Goal: Information Seeking & Learning: Understand process/instructions

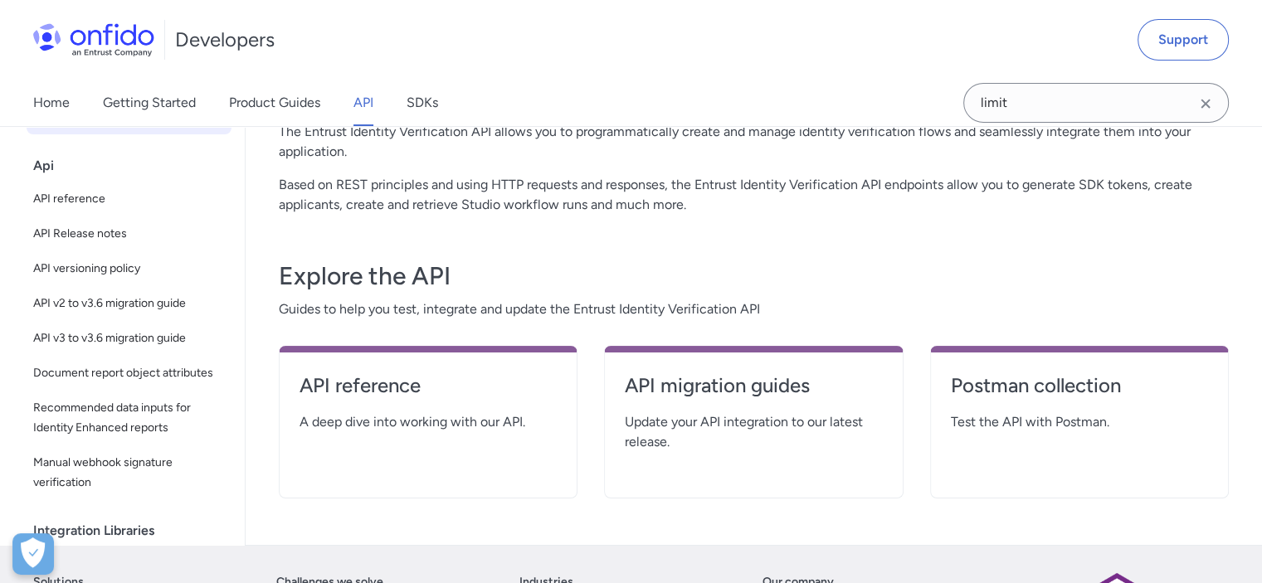
scroll to position [368, 0]
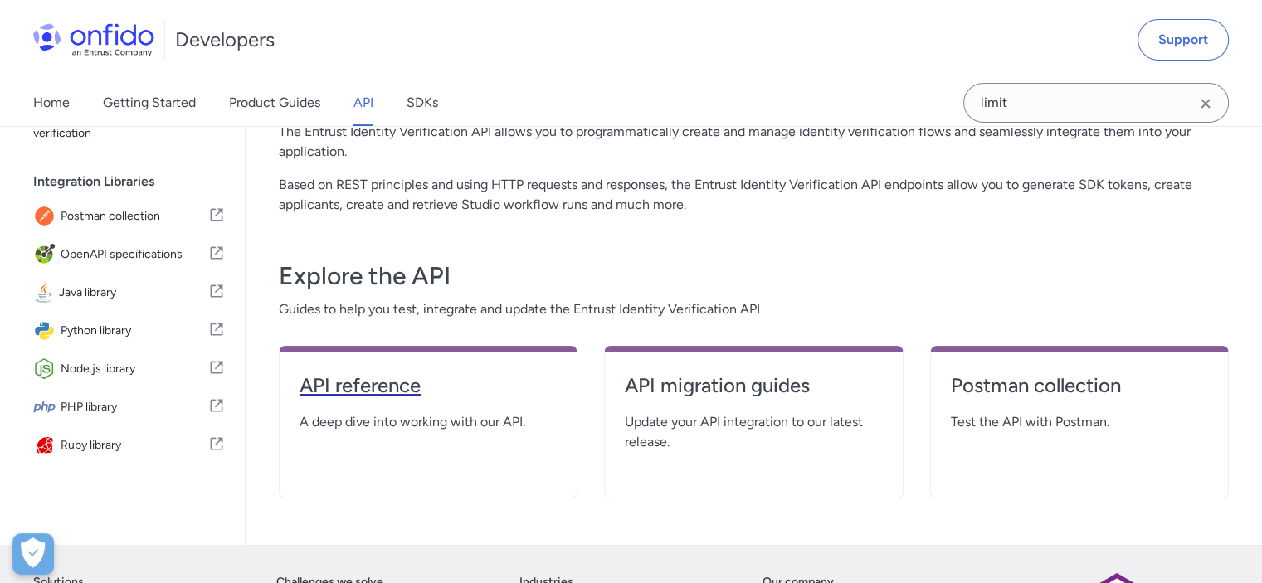
click at [380, 384] on h4 "API reference" at bounding box center [427, 385] width 257 height 27
select select "http"
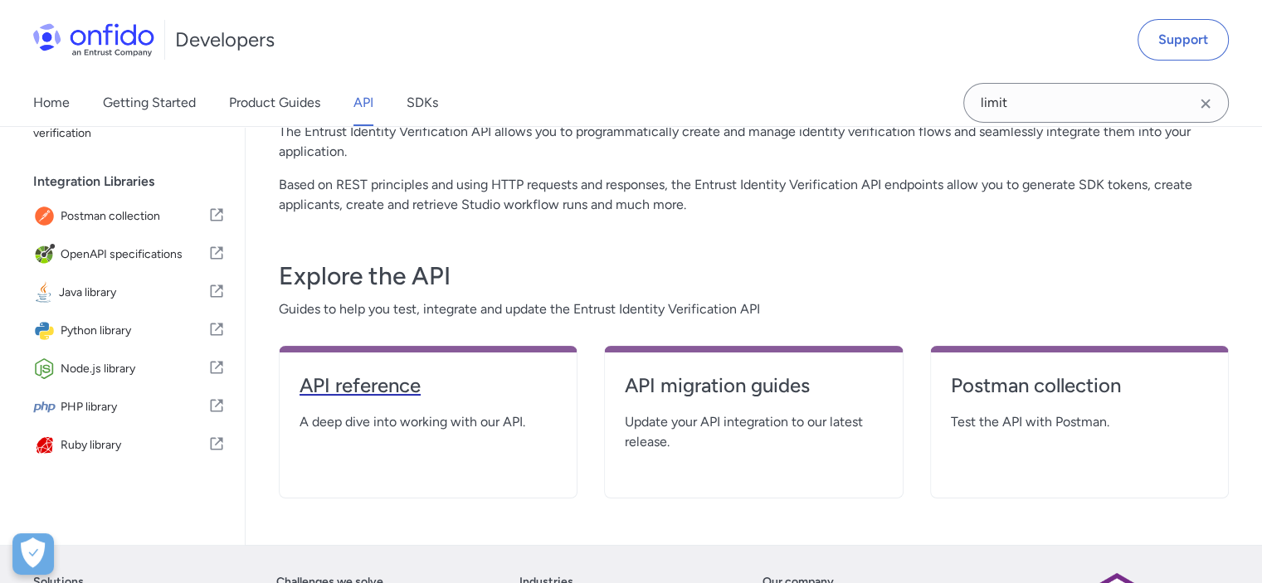
select select "http"
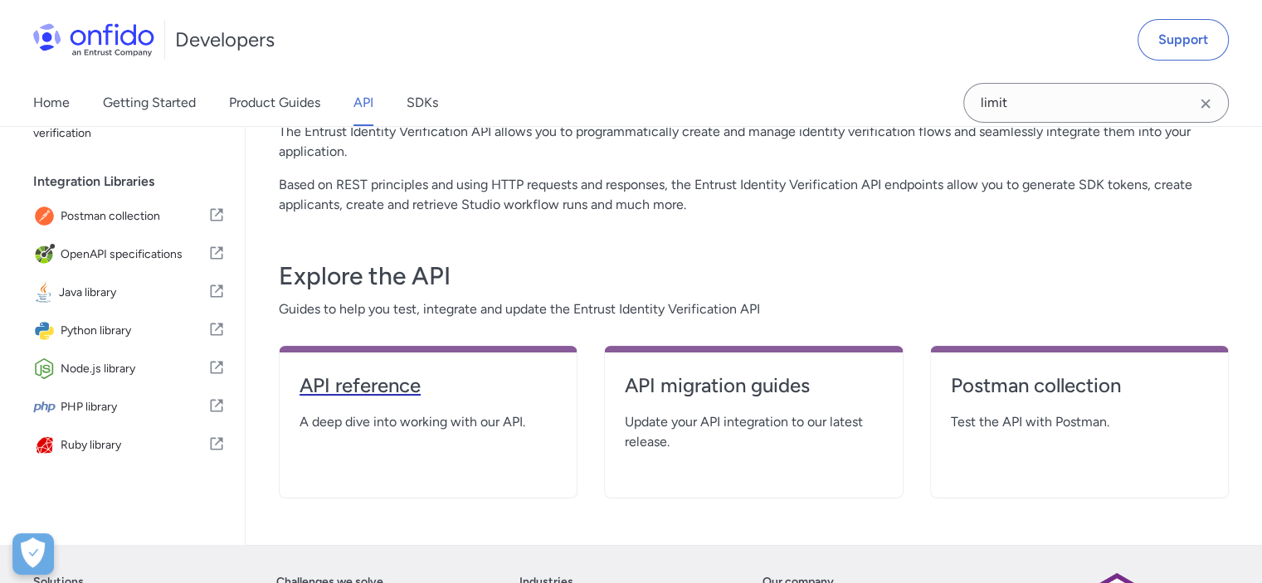
select select "http"
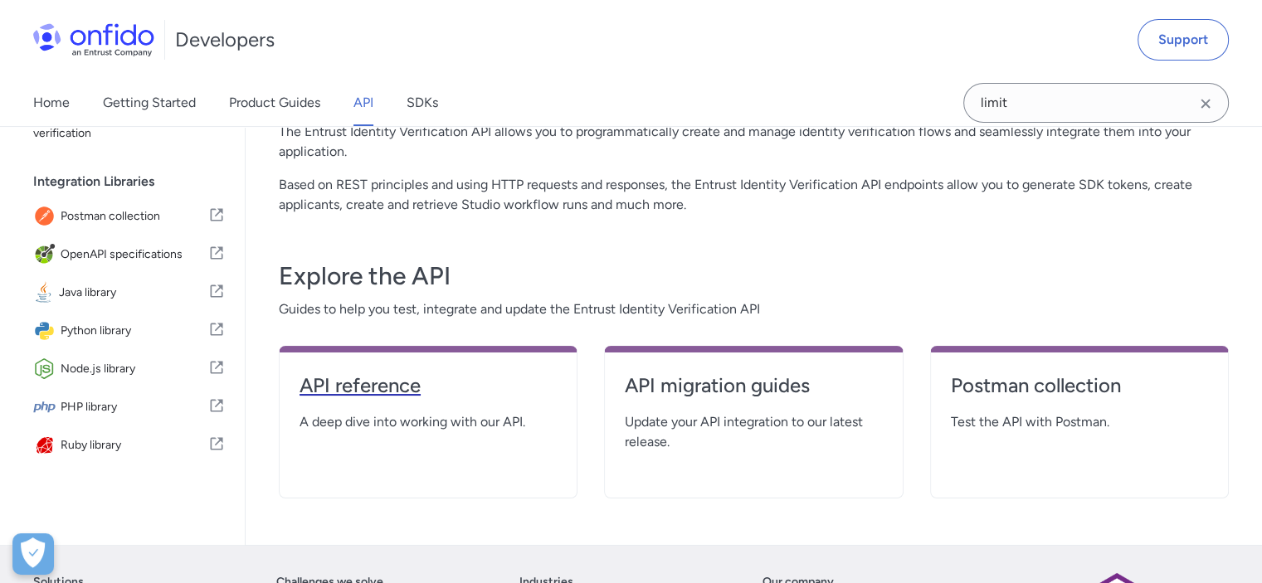
select select "http"
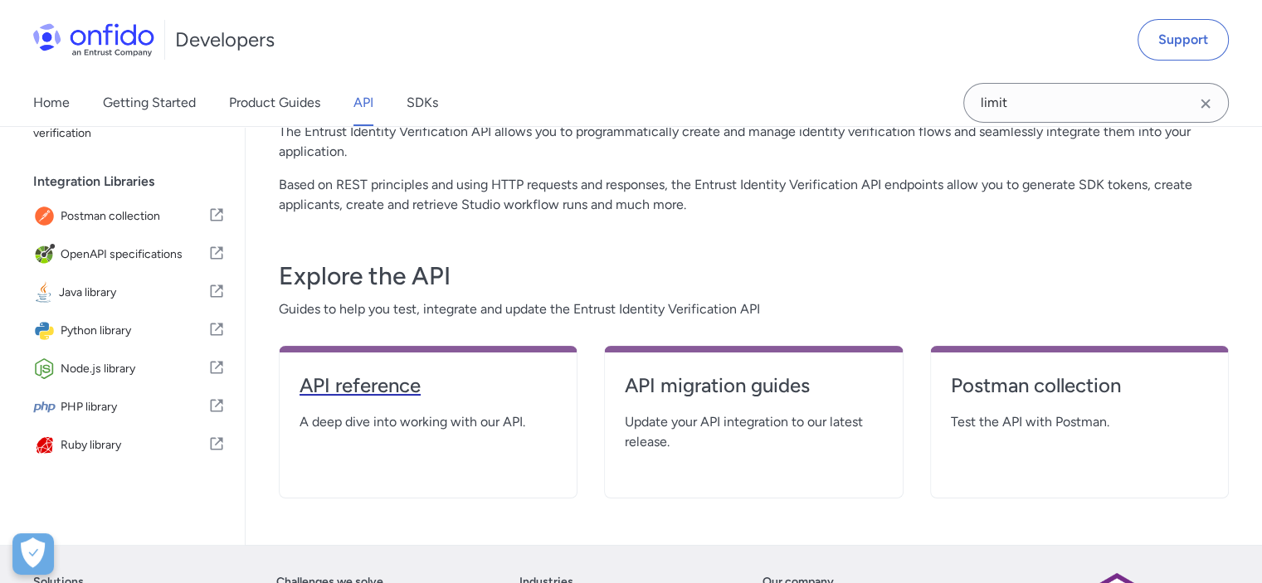
select select "http"
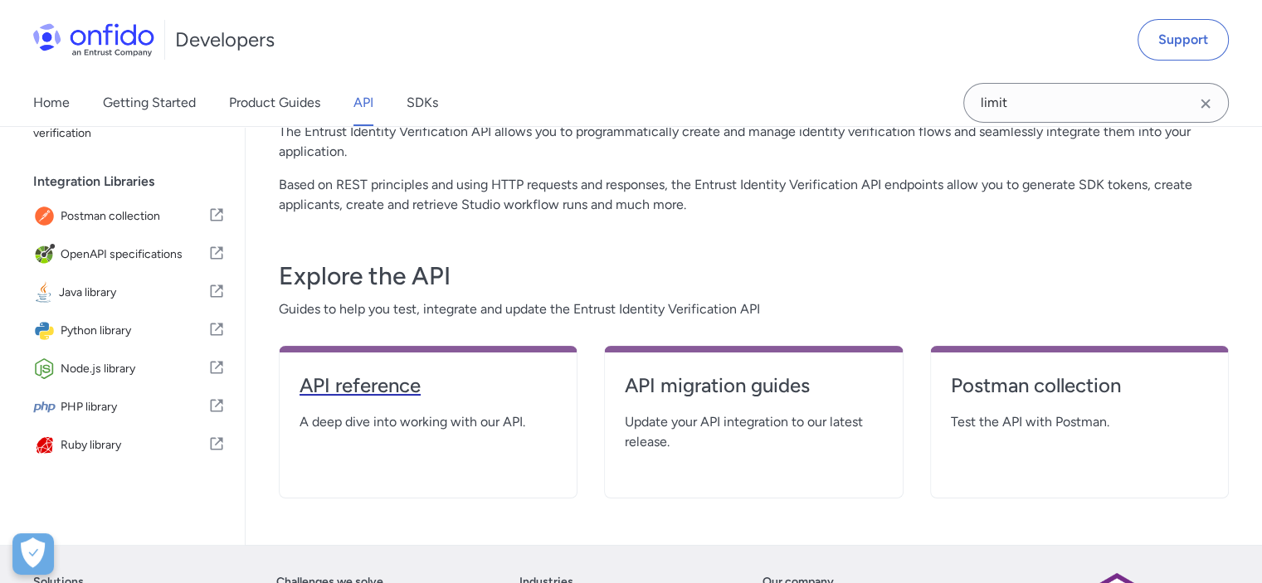
select select "http"
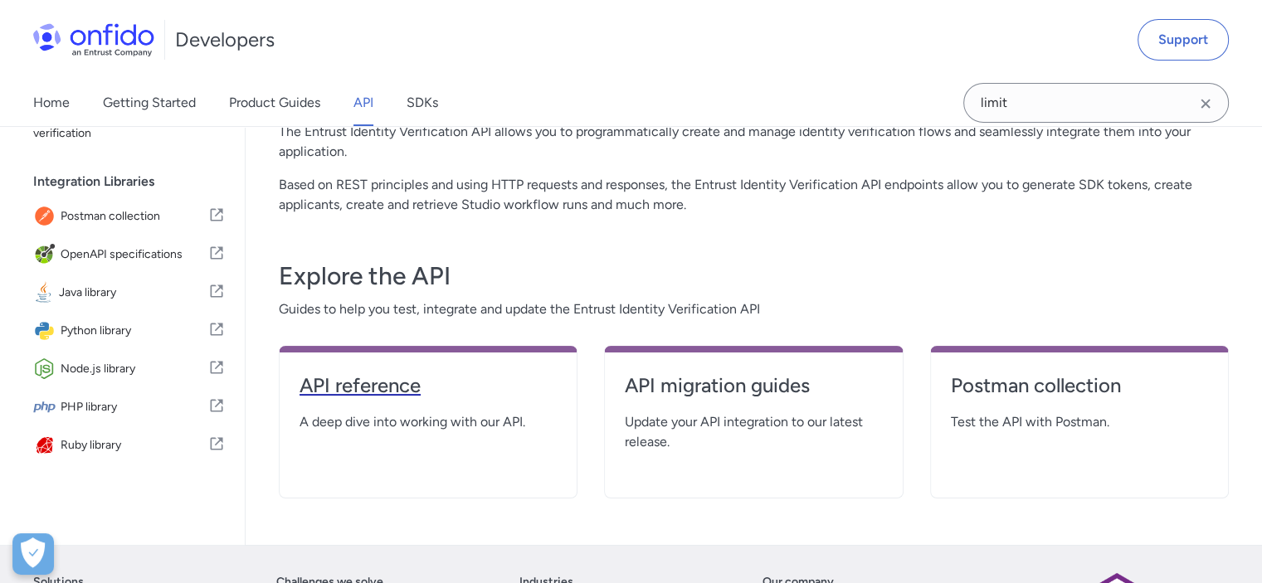
select select "http"
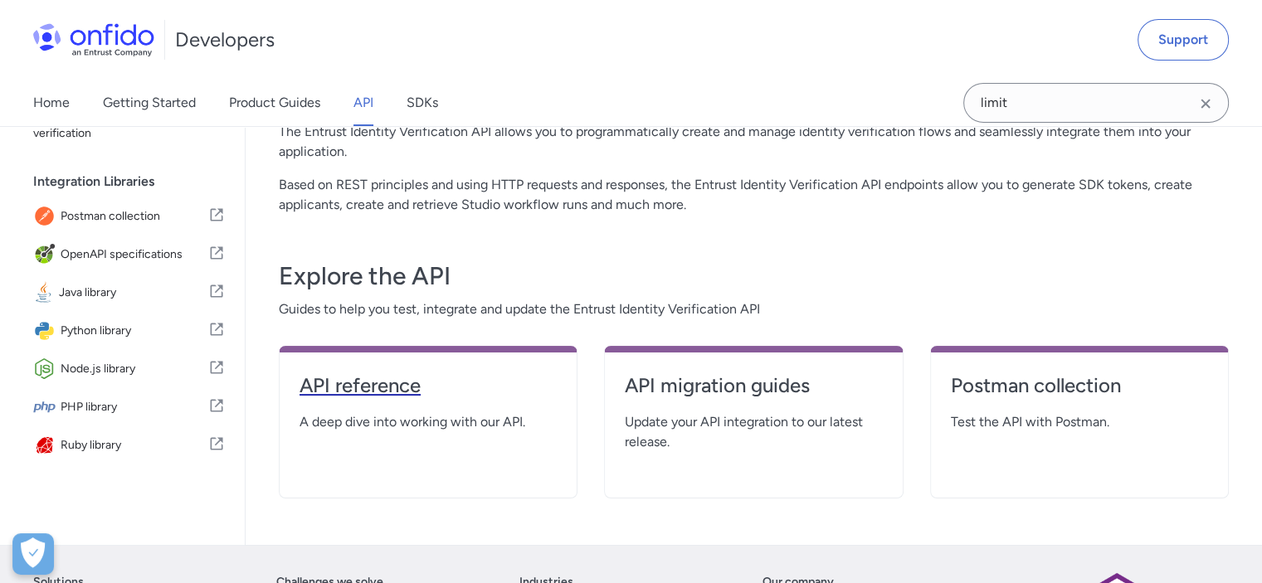
select select "http"
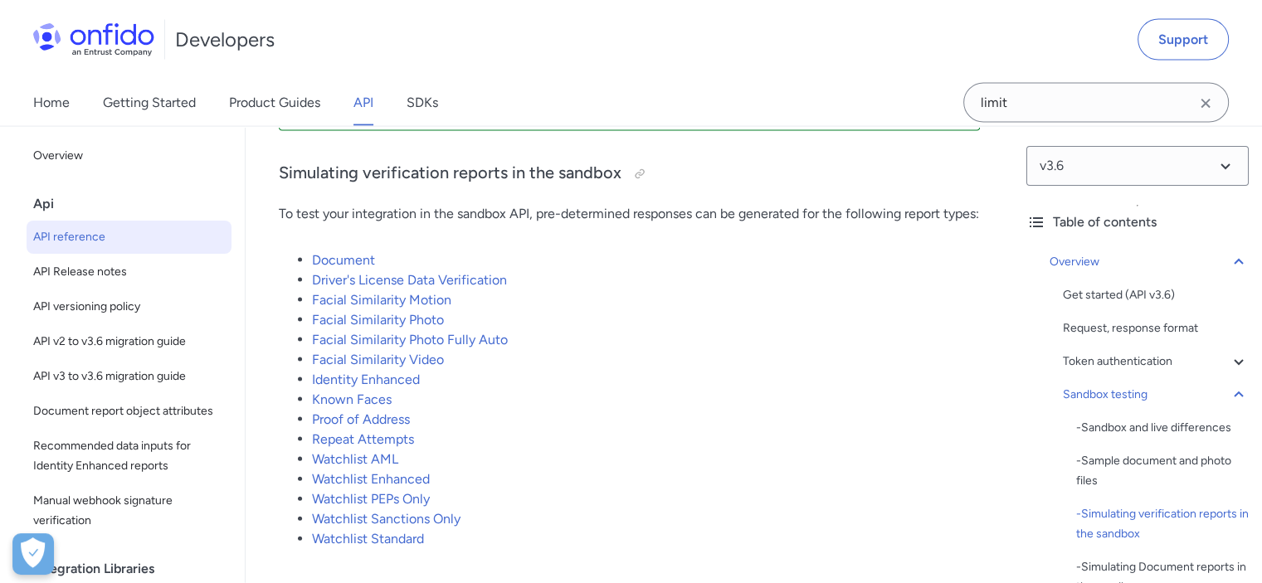
scroll to position [3733, 0]
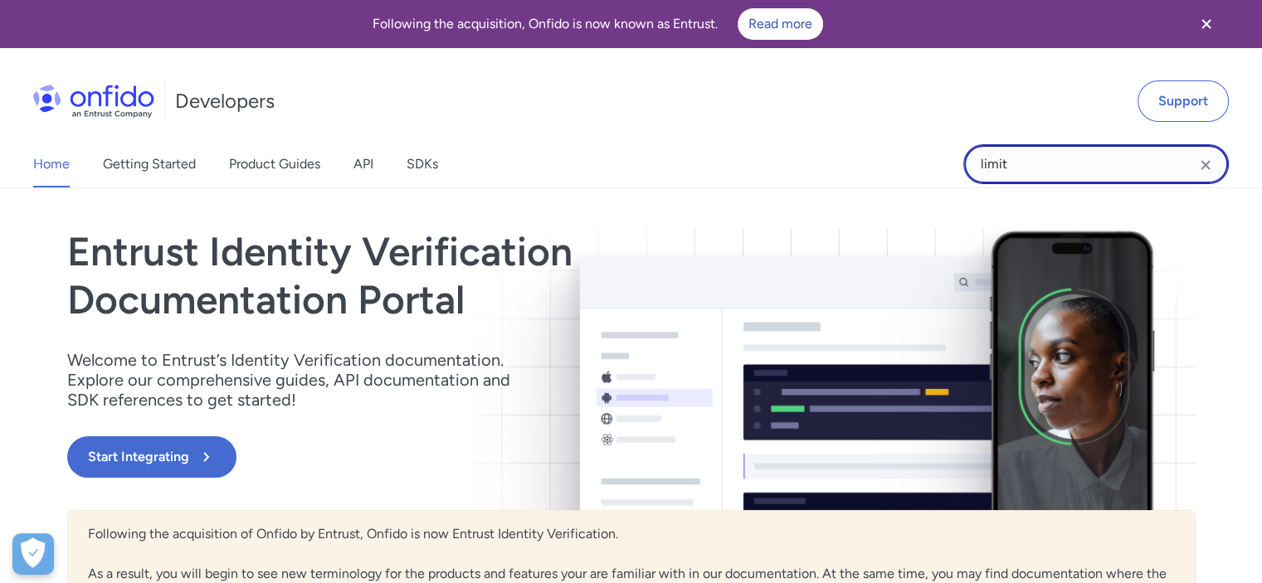
click at [1010, 160] on input "limit" at bounding box center [1095, 164] width 265 height 40
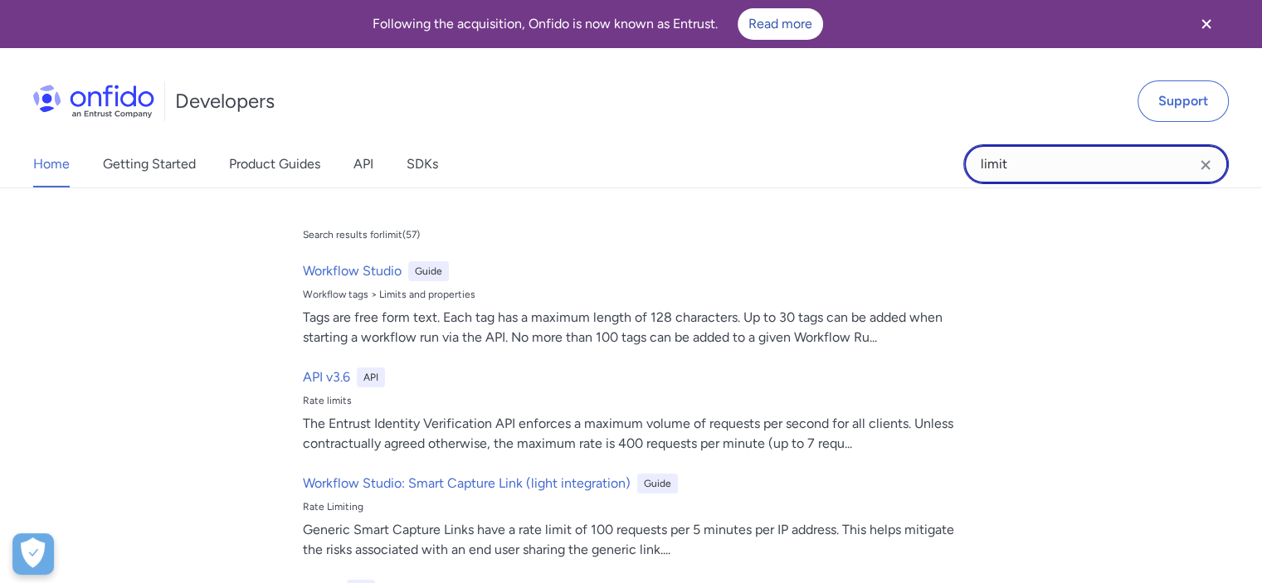
click at [1010, 160] on input "limit" at bounding box center [1095, 164] width 265 height 40
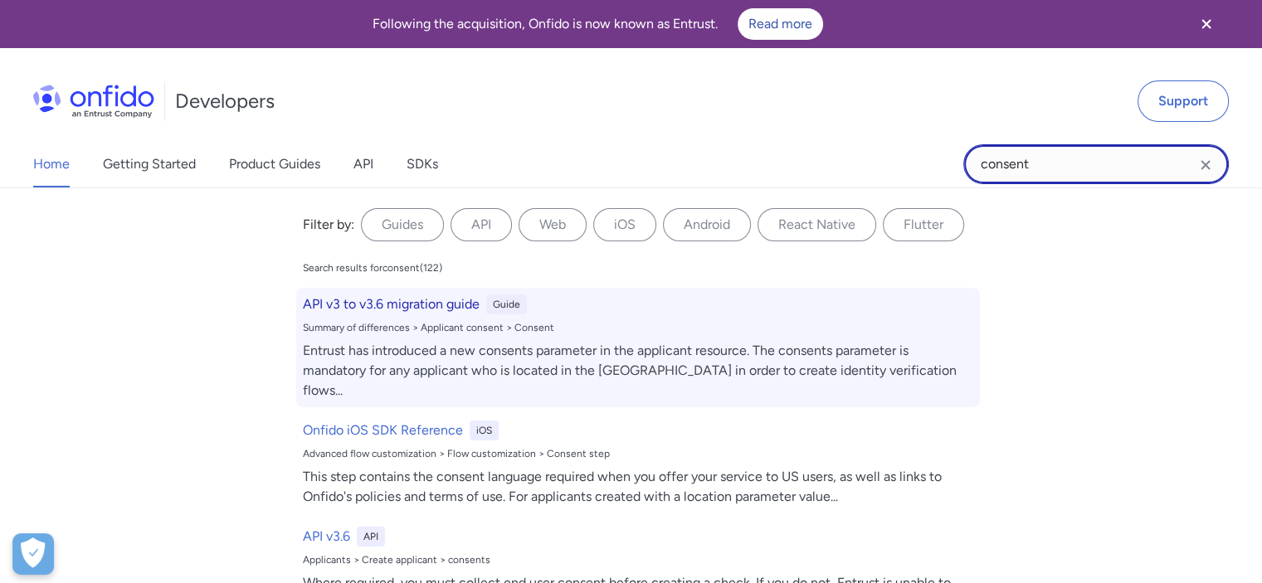
type input "consent"
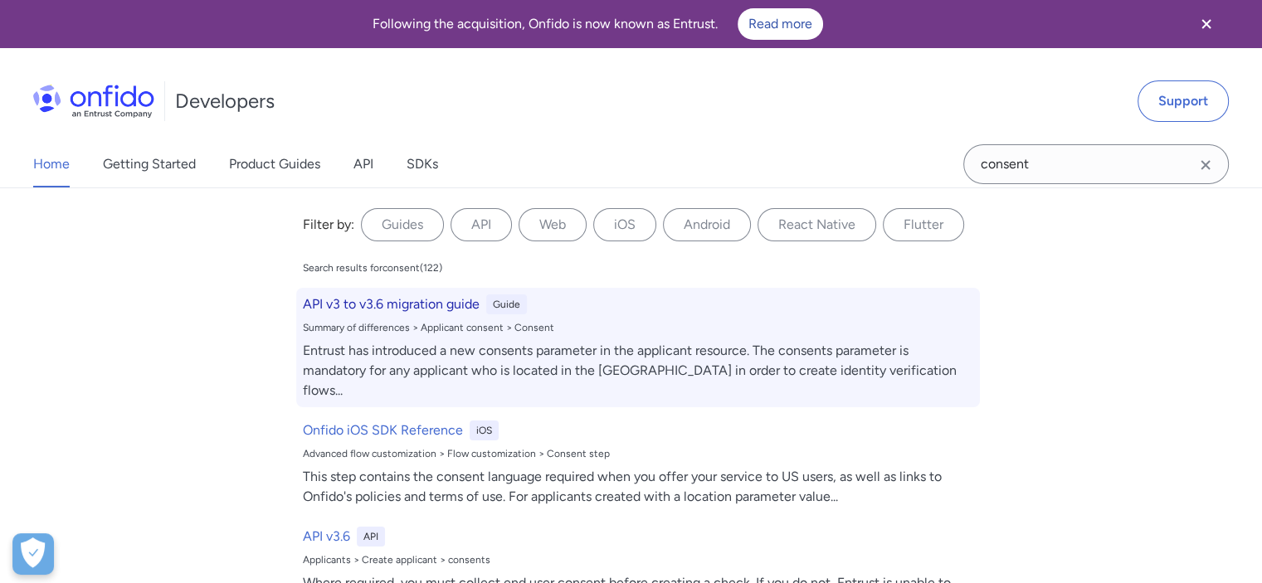
click at [638, 353] on div "Entrust has introduced a new consents parameter in the applicant resource. The …" at bounding box center [638, 371] width 670 height 60
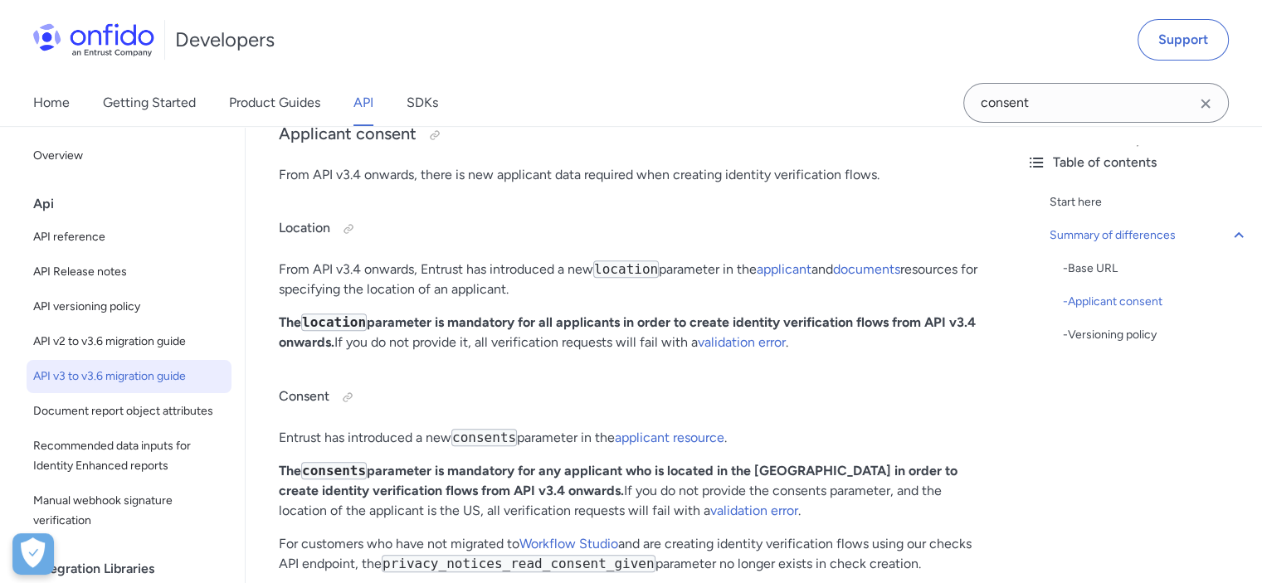
scroll to position [664, 0]
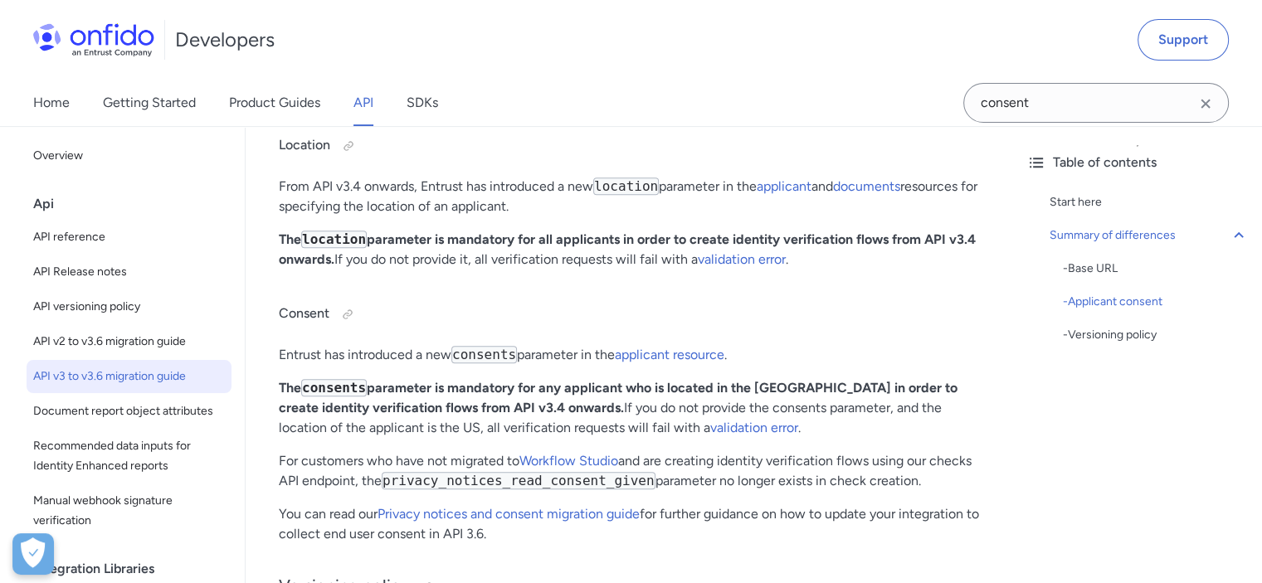
click at [488, 354] on code "consents" at bounding box center [484, 354] width 66 height 17
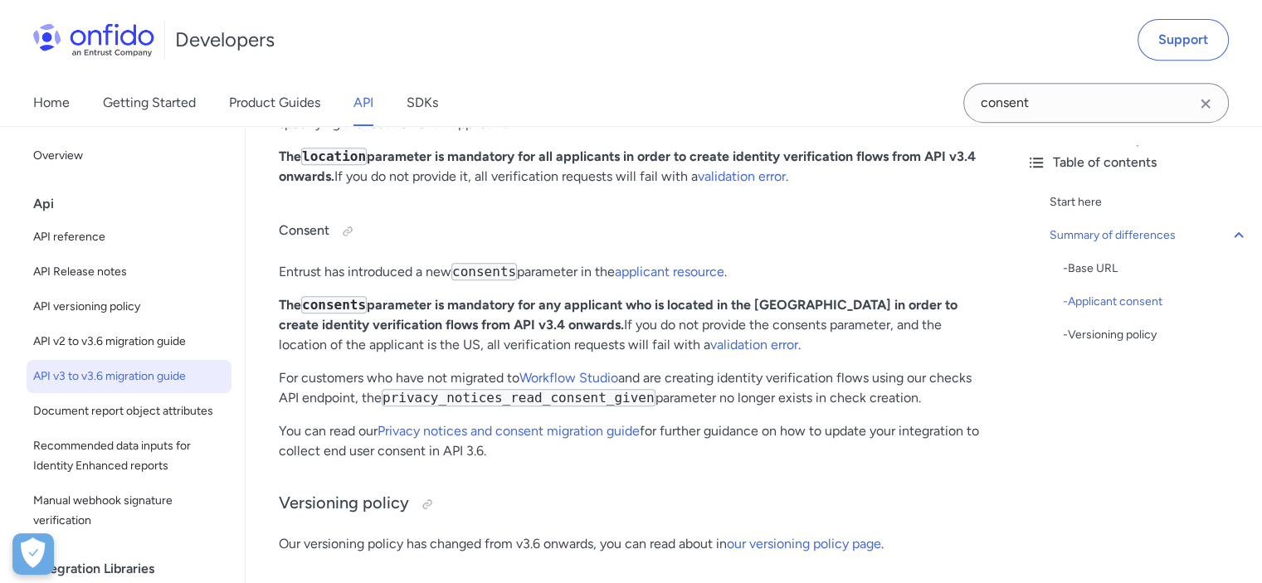
scroll to position [830, 0]
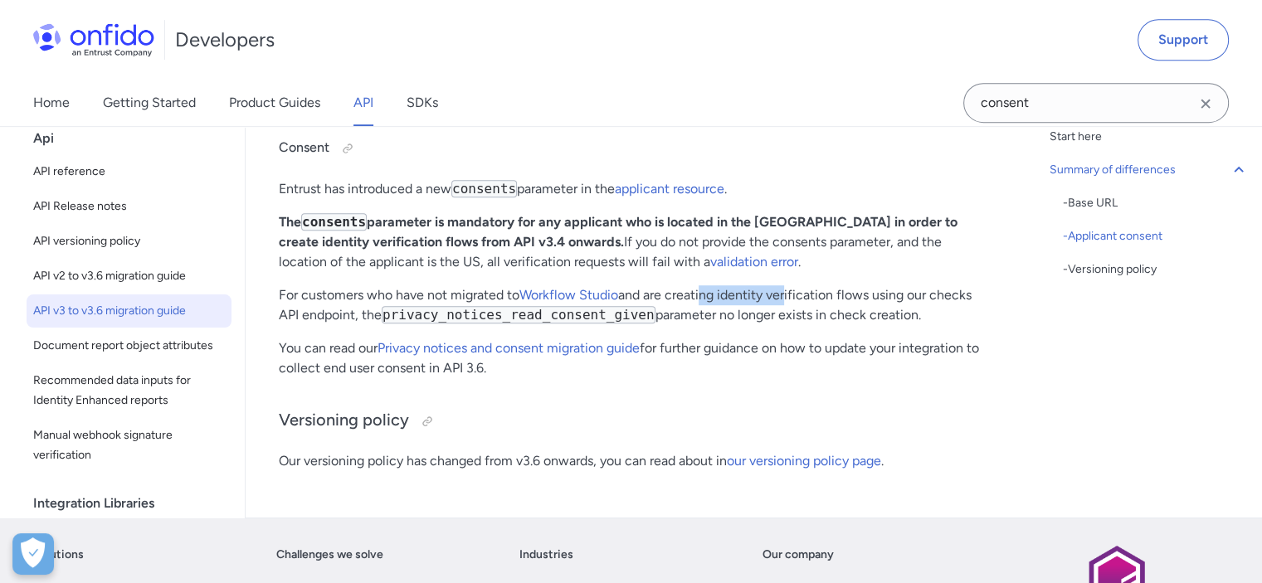
drag, startPoint x: 702, startPoint y: 298, endPoint x: 793, endPoint y: 298, distance: 91.2
click at [790, 298] on p "For customers who have not migrated to Workflow Studio and are creating identit…" at bounding box center [629, 305] width 701 height 40
drag, startPoint x: 793, startPoint y: 298, endPoint x: 937, endPoint y: 299, distance: 144.3
click at [929, 299] on p "For customers who have not migrated to Workflow Studio and are creating identit…" at bounding box center [629, 305] width 701 height 40
click at [941, 299] on p "For customers who have not migrated to Workflow Studio and are creating identit…" at bounding box center [629, 305] width 701 height 40
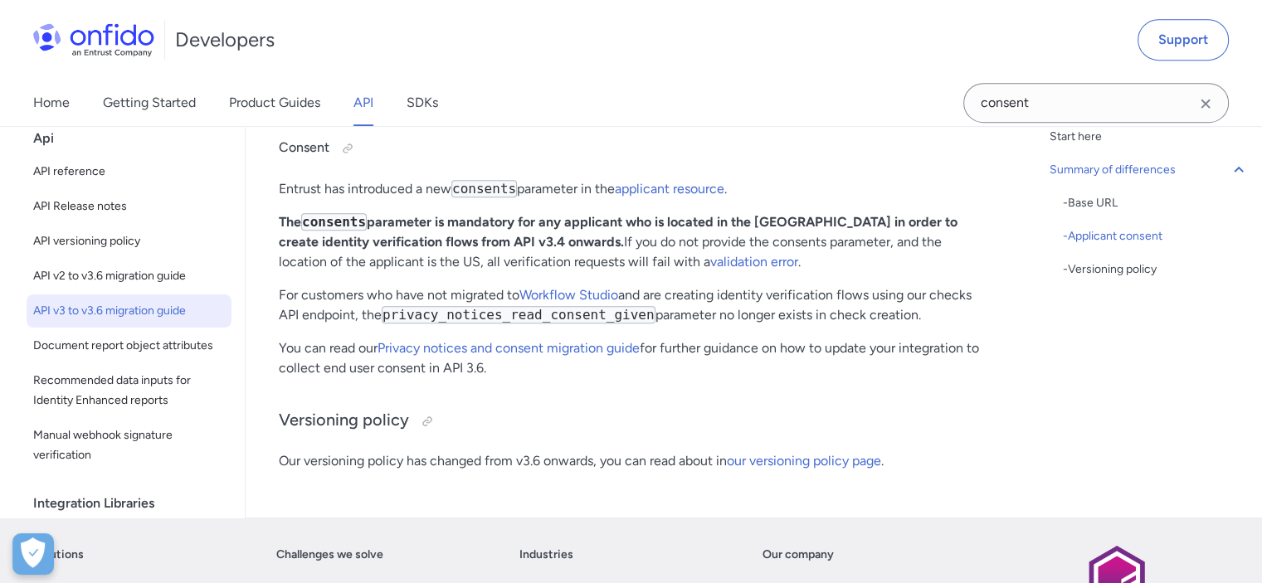
click at [946, 299] on p "For customers who have not migrated to Workflow Studio and are creating identit…" at bounding box center [629, 305] width 701 height 40
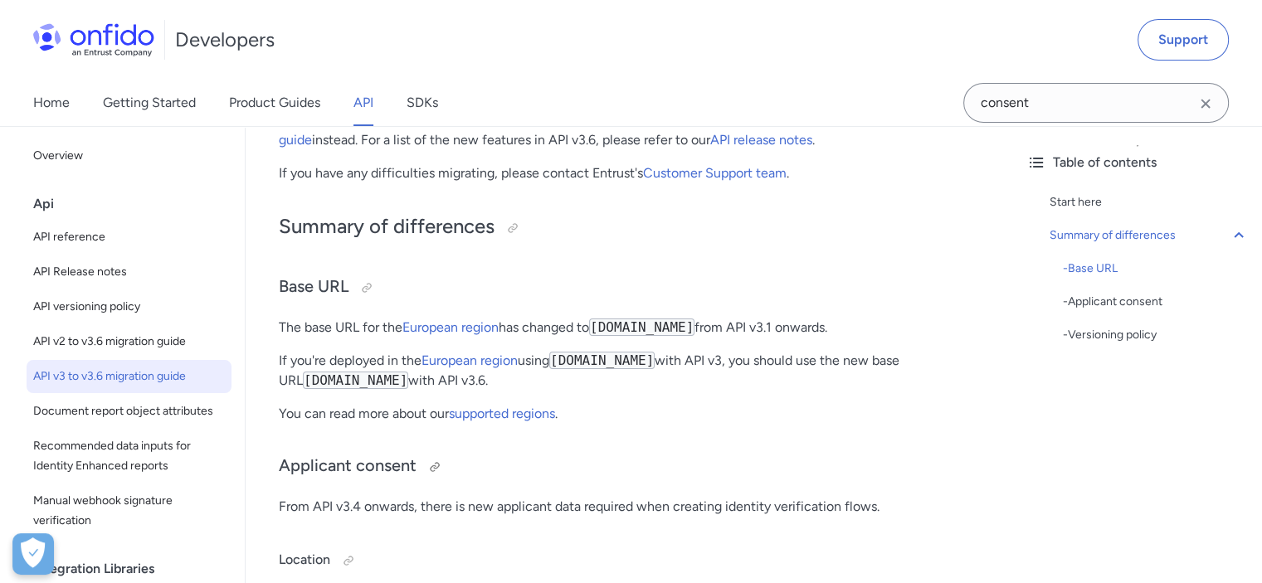
scroll to position [332, 0]
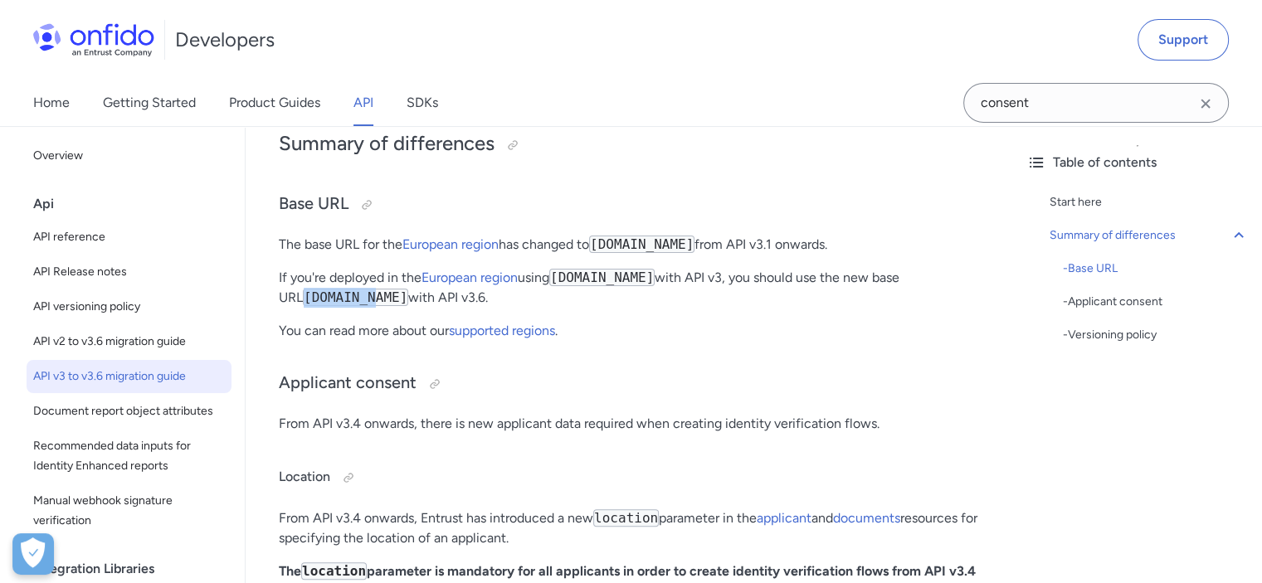
drag, startPoint x: 282, startPoint y: 302, endPoint x: 348, endPoint y: 294, distance: 66.9
click at [348, 294] on code "[DOMAIN_NAME]" at bounding box center [355, 297] width 105 height 17
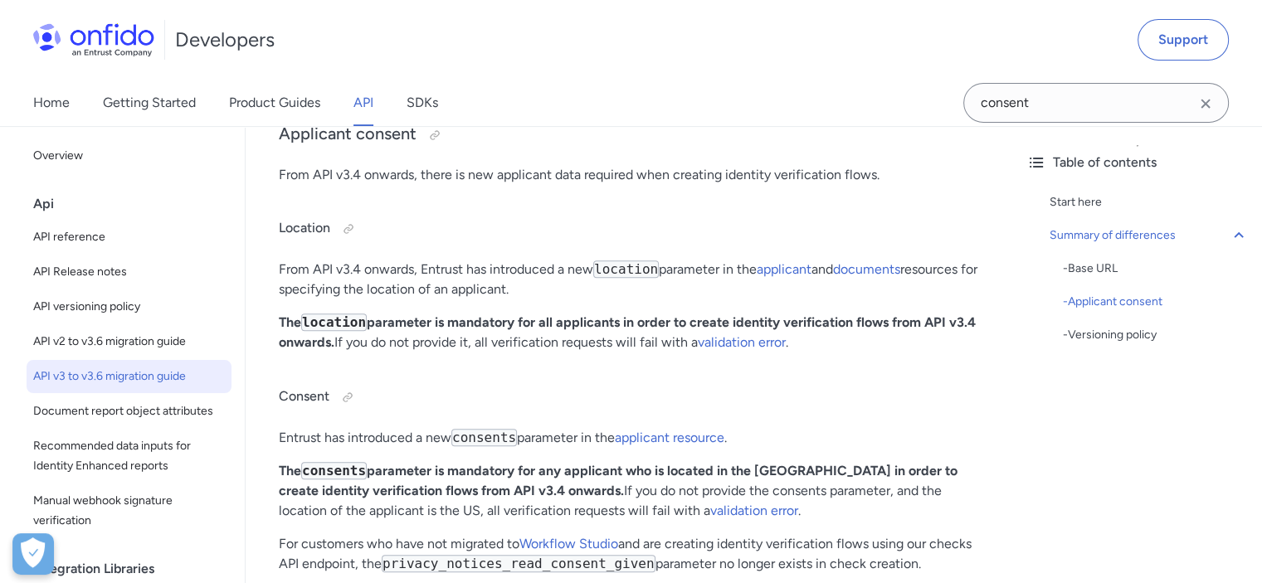
scroll to position [664, 0]
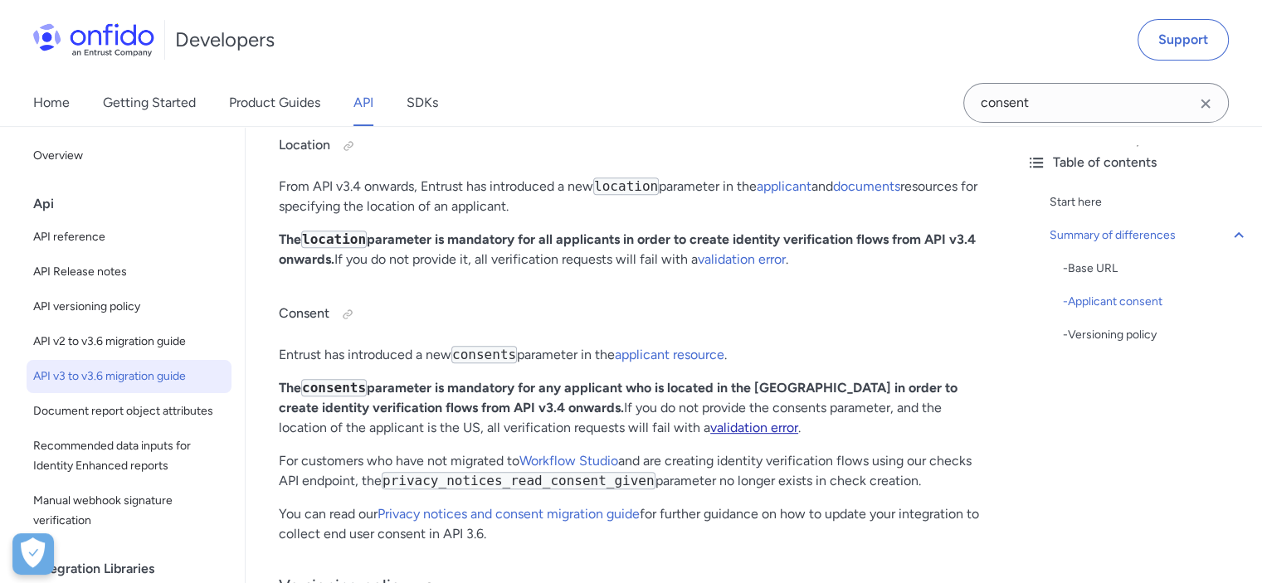
click at [710, 435] on link "validation error" at bounding box center [754, 428] width 88 height 16
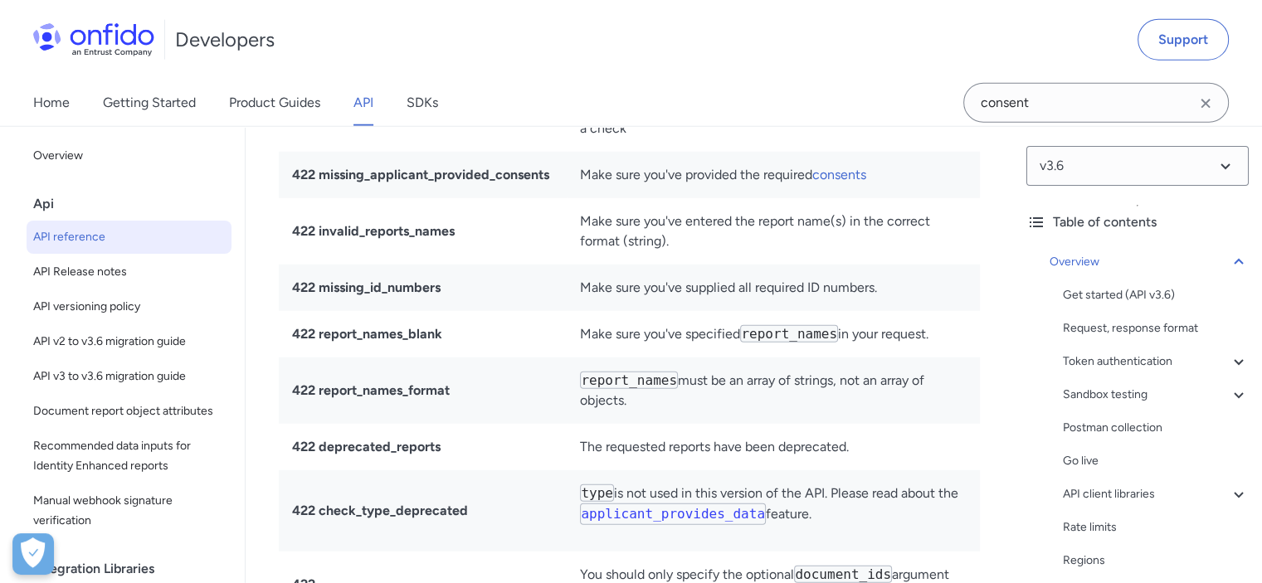
scroll to position [16874, 0]
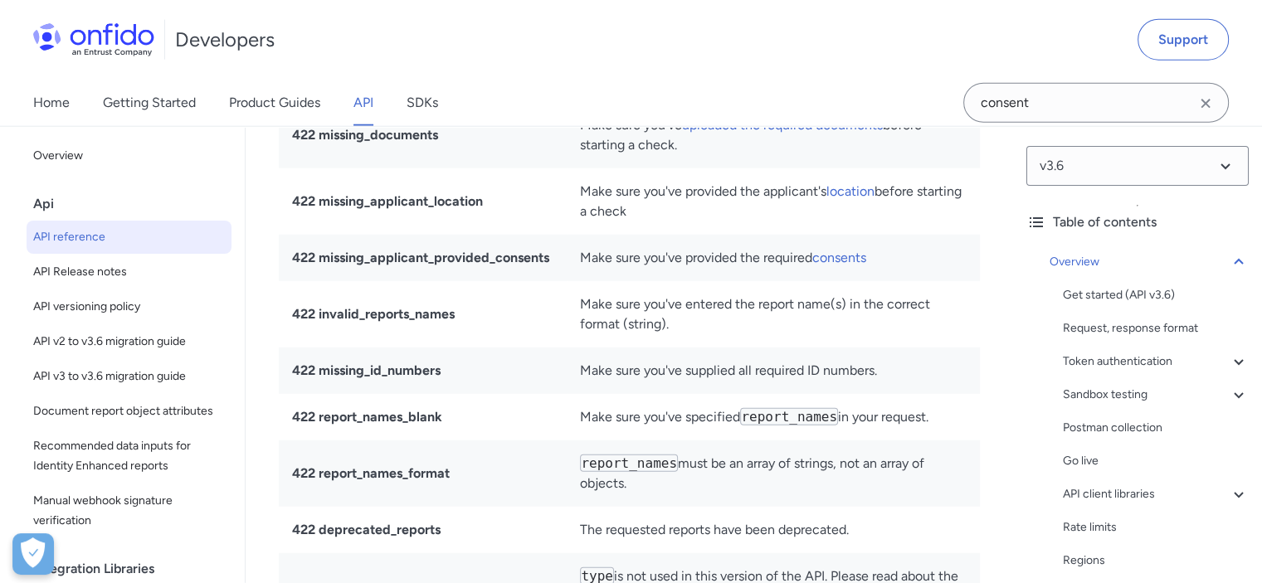
drag, startPoint x: 297, startPoint y: 241, endPoint x: 922, endPoint y: 248, distance: 625.5
click at [919, 36] on tr "422 validation_error Check the fields property for a specific error message." at bounding box center [629, 12] width 701 height 46
click at [922, 36] on td "Check the fields property for a specific error message." at bounding box center [773, 12] width 413 height 46
drag, startPoint x: 944, startPoint y: 248, endPoint x: 584, endPoint y: 248, distance: 360.0
click at [584, 36] on td "Check the fields property for a specific error message." at bounding box center [773, 12] width 413 height 46
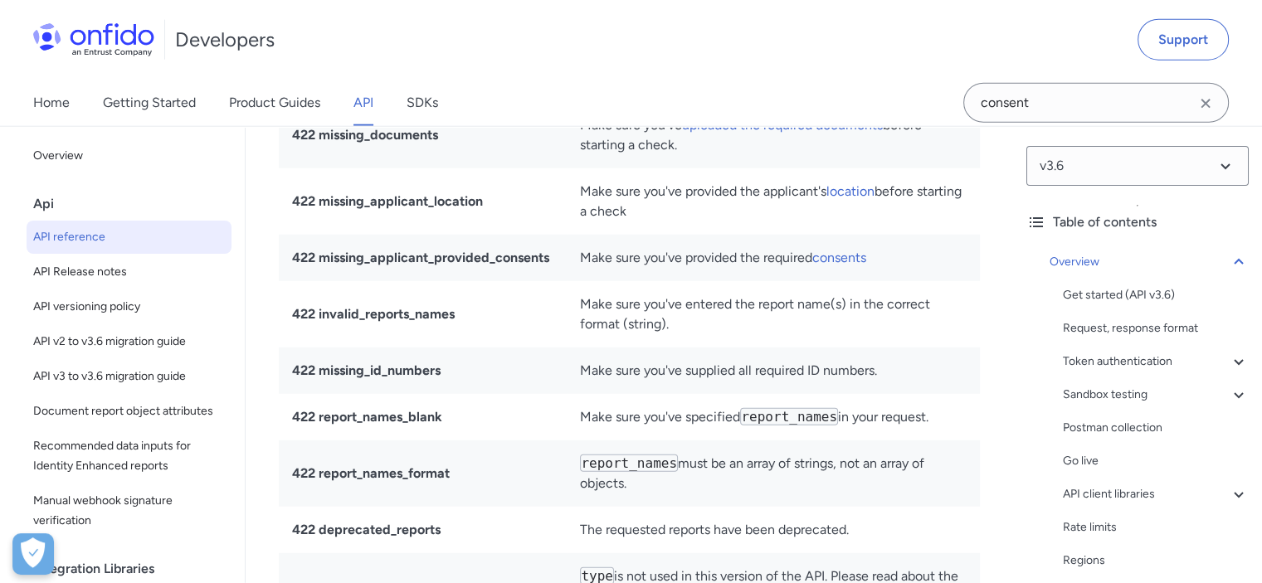
click at [584, 36] on td "Check the fields property for a specific error message." at bounding box center [773, 12] width 413 height 46
drag, startPoint x: 664, startPoint y: 251, endPoint x: 716, endPoint y: 247, distance: 52.4
click at [716, 36] on td "Check the fields property for a specific error message." at bounding box center [773, 12] width 413 height 46
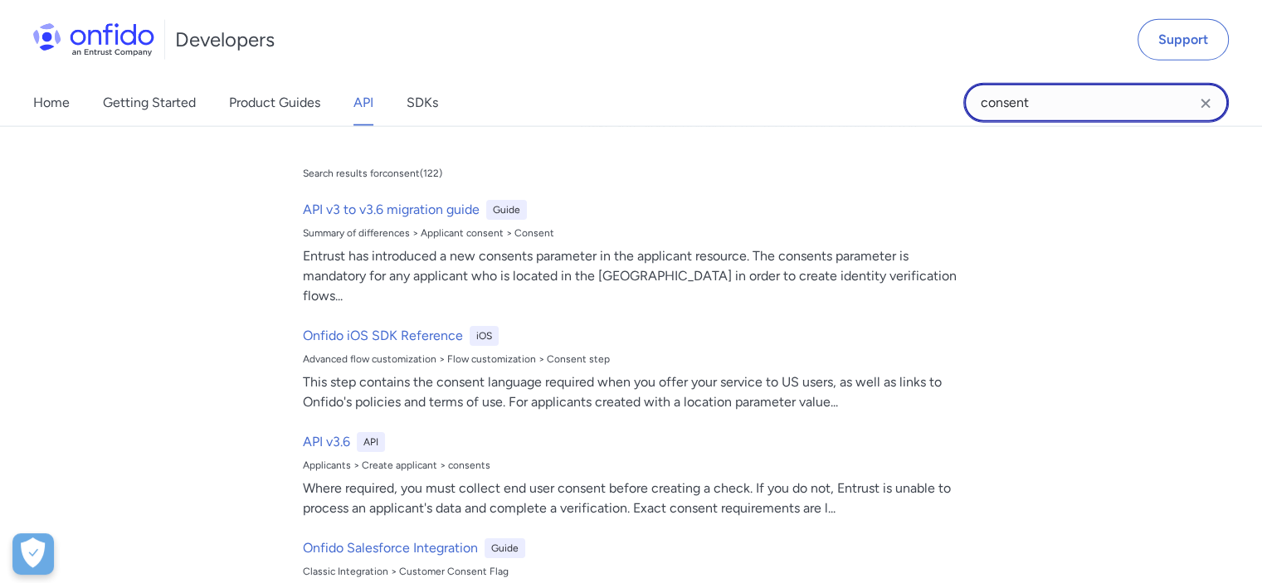
click at [1065, 109] on input "consent" at bounding box center [1095, 103] width 265 height 40
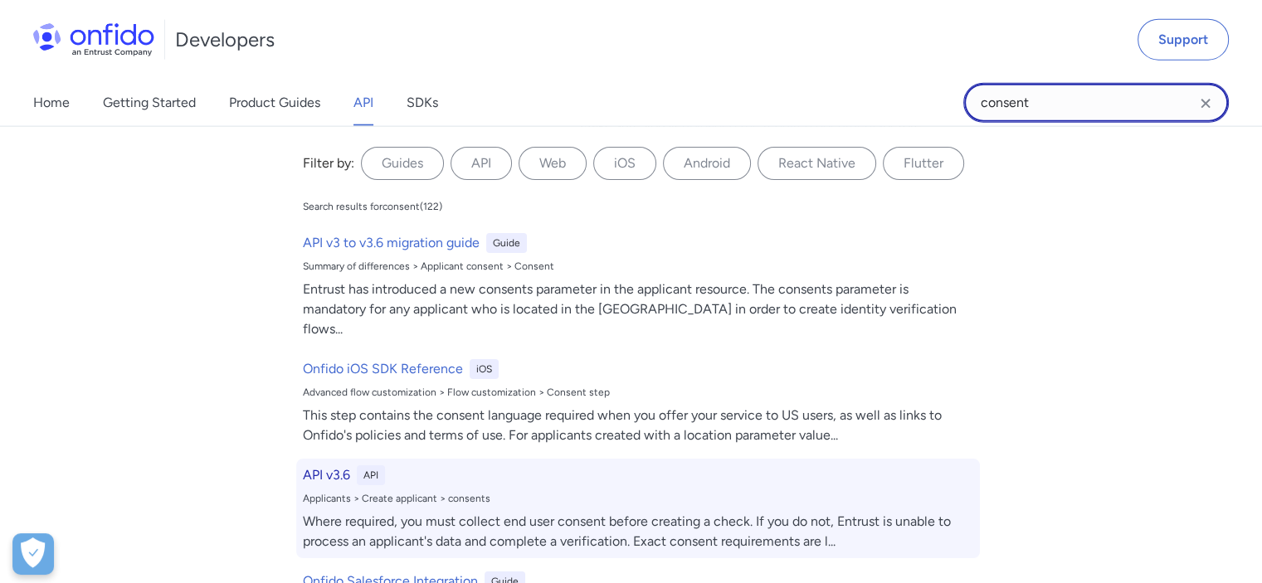
scroll to position [83, 0]
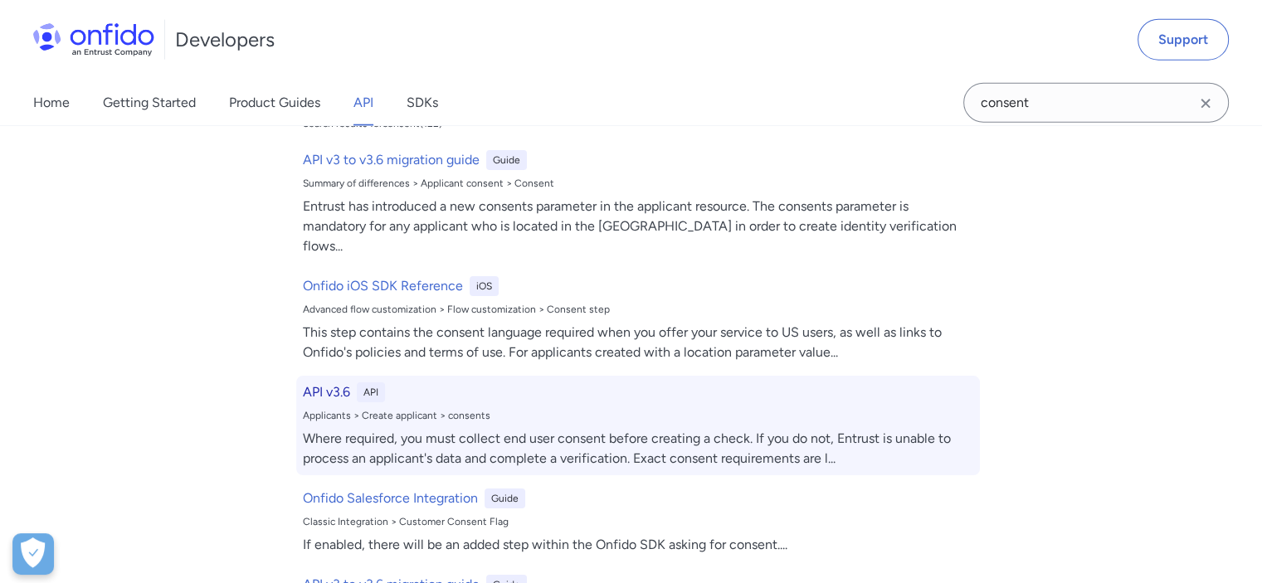
click at [893, 429] on div "Where required, you must collect end user consent before creating a check. If y…" at bounding box center [638, 449] width 670 height 40
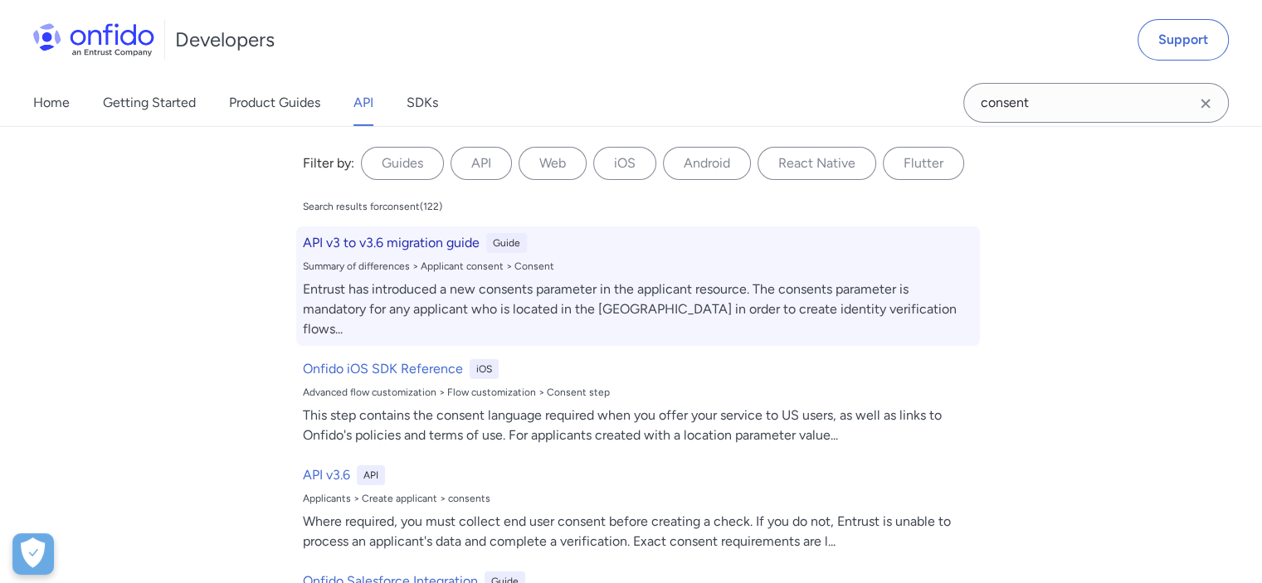
scroll to position [24526, 0]
